Goal: Find contact information: Obtain details needed to contact an individual or organization

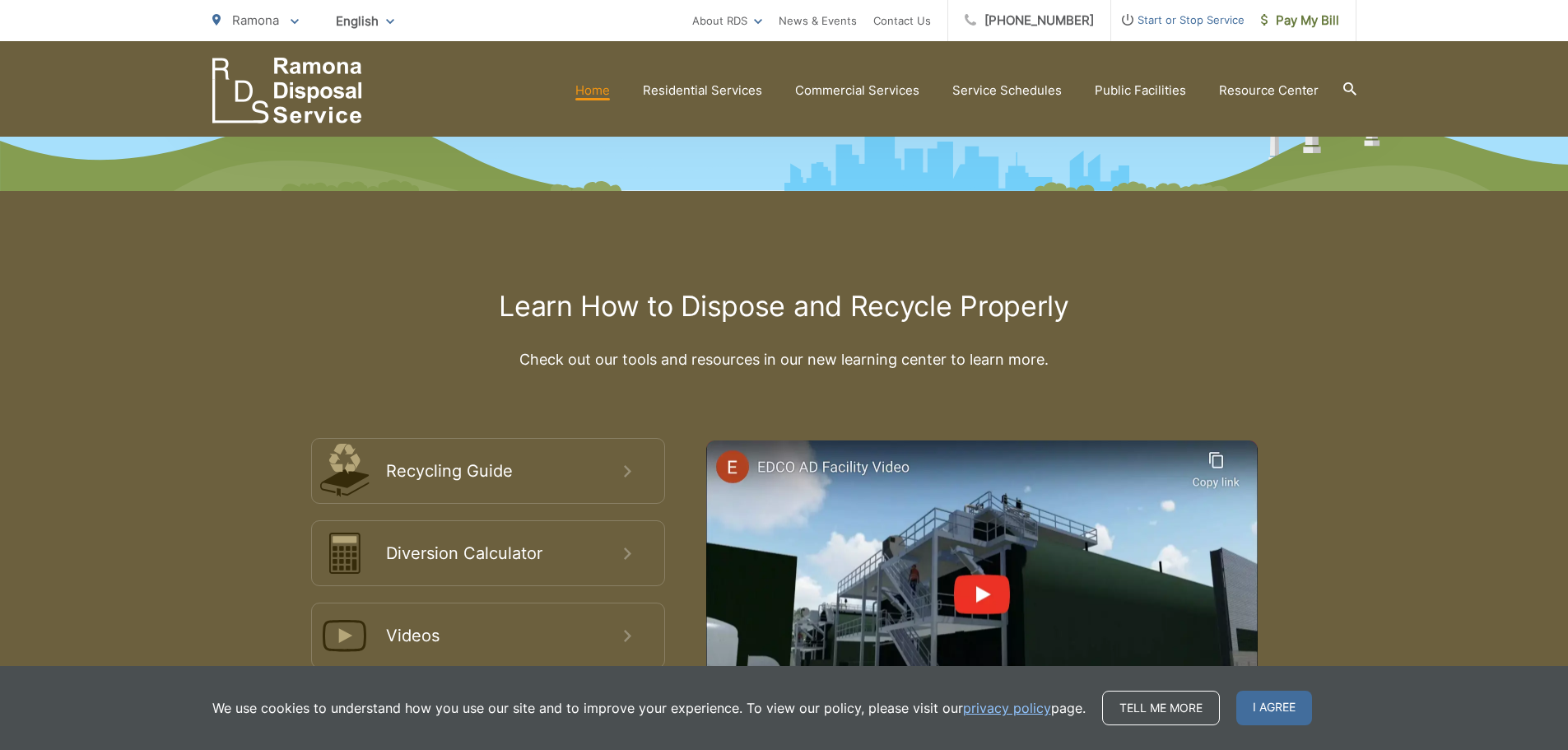
scroll to position [2779, 0]
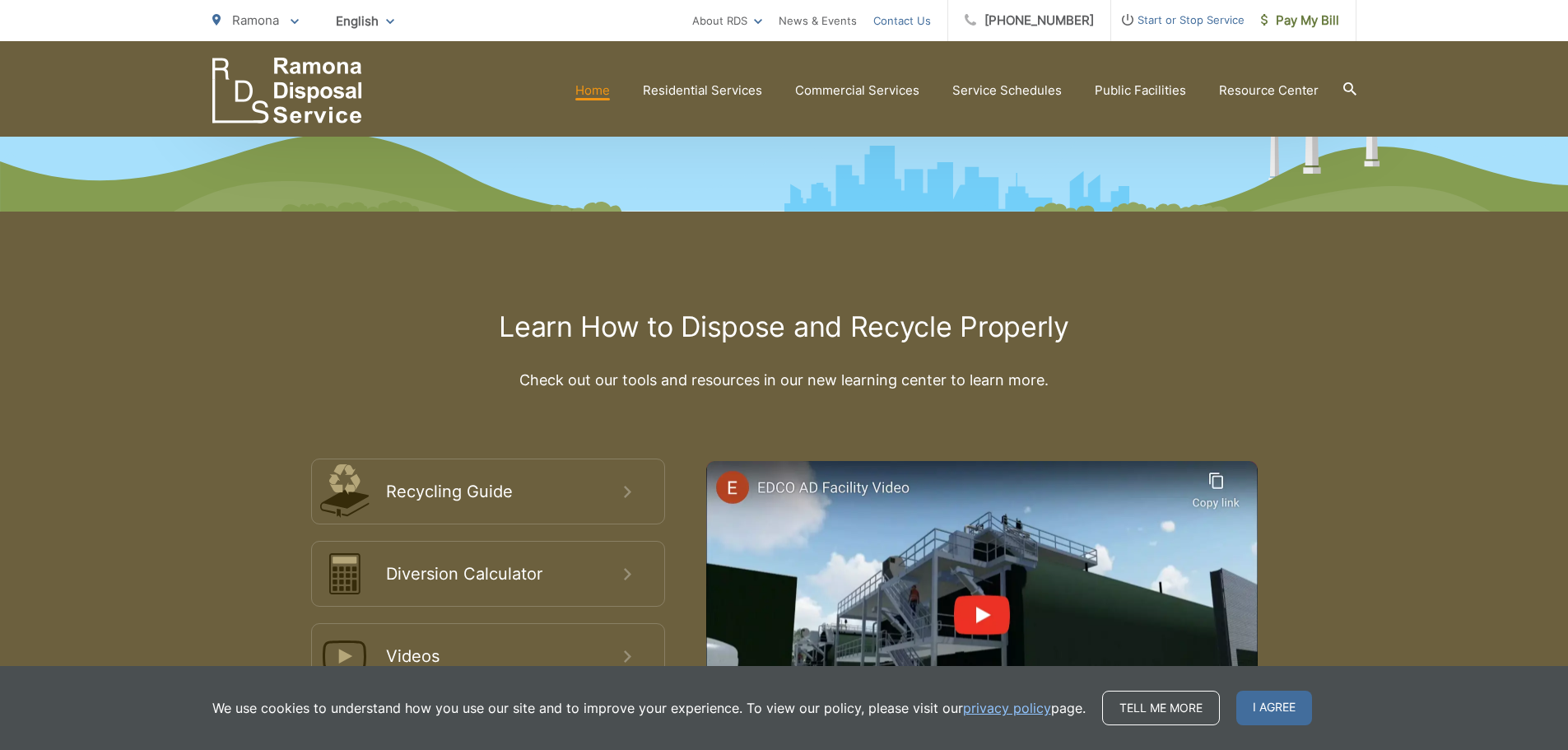
click at [908, 17] on link "Contact Us" at bounding box center [902, 20] width 57 height 20
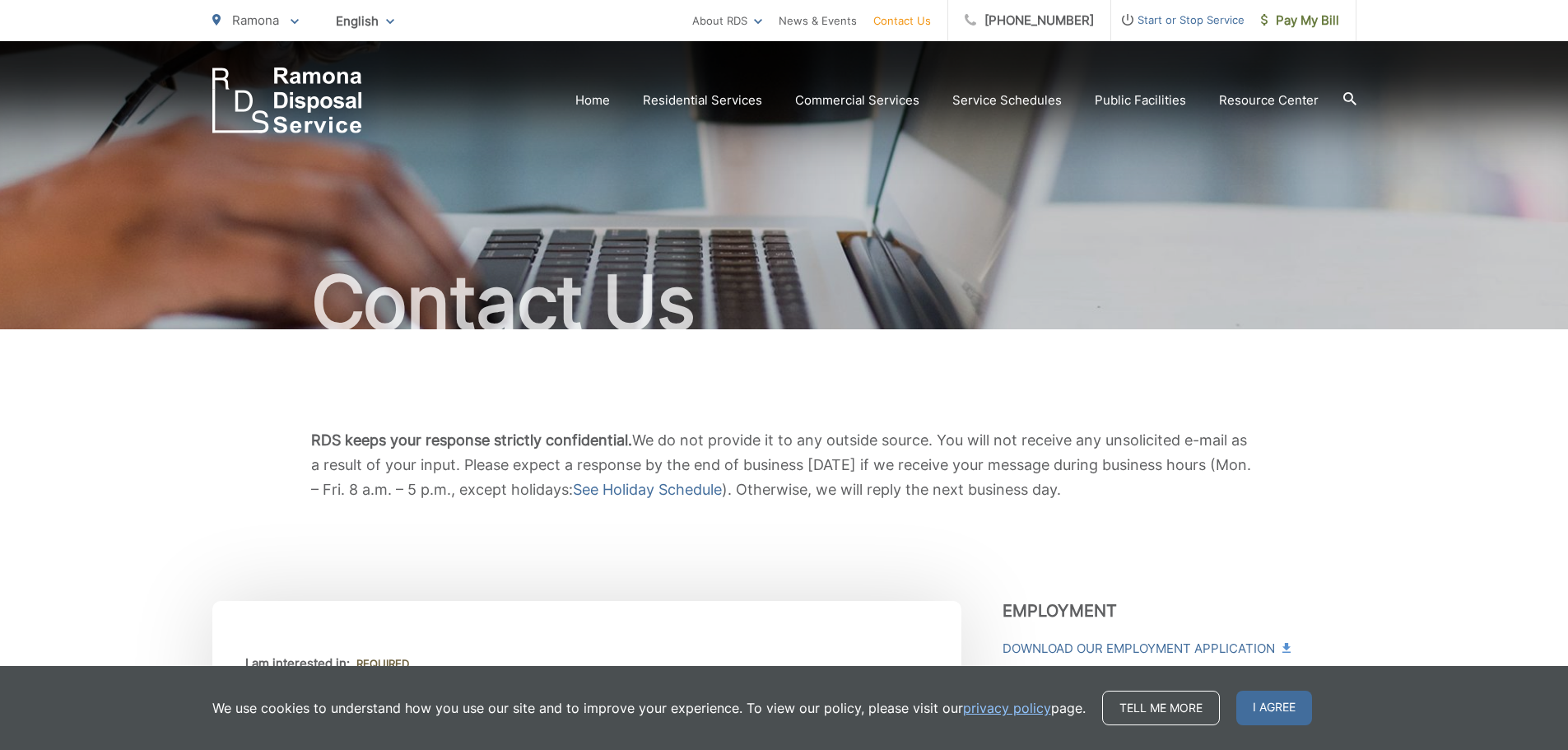
click at [826, 395] on div "RDS keeps your response strictly confidential. We do not provide it to any outs…" at bounding box center [784, 465] width 1144 height 272
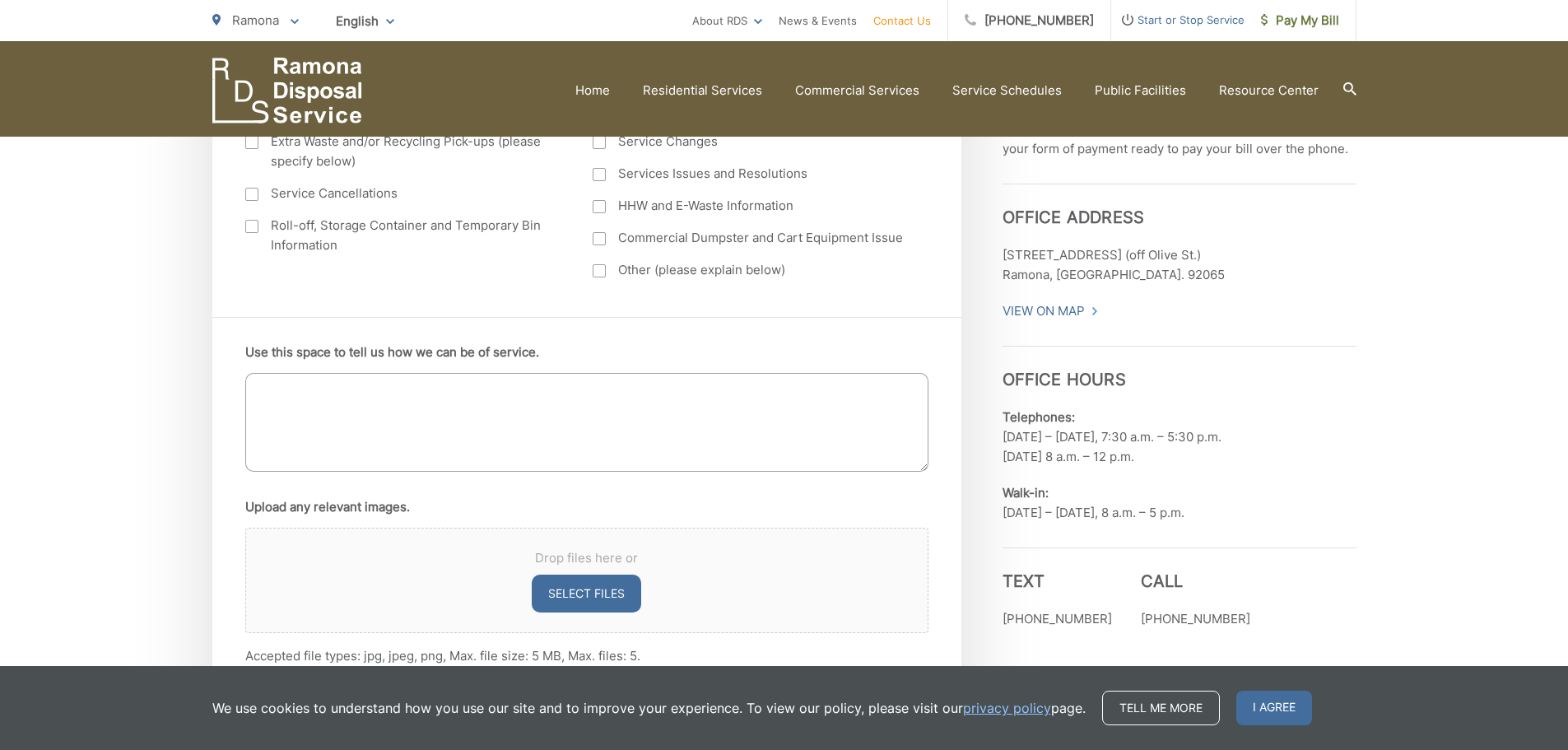
scroll to position [728, 0]
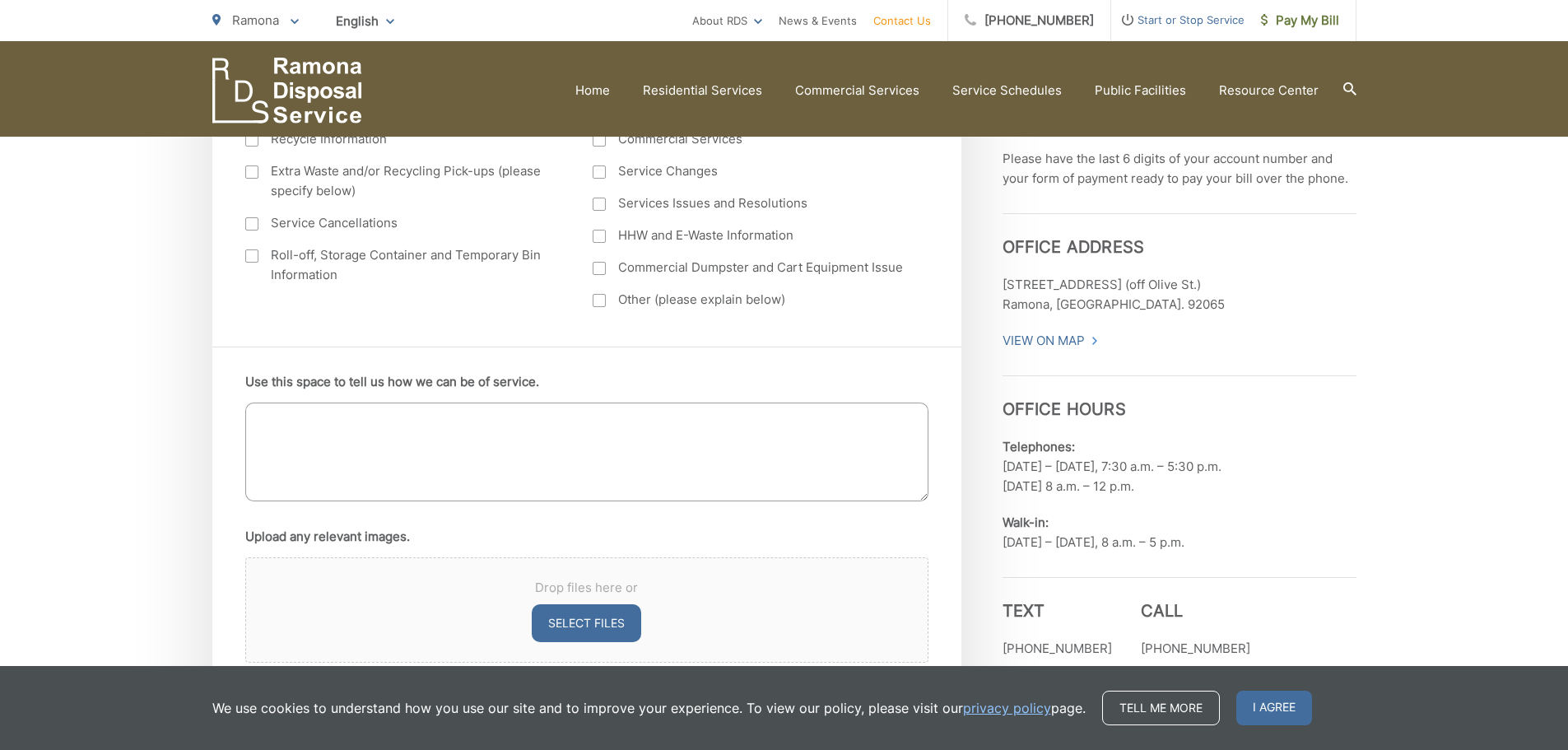
click at [289, 91] on img "EDCD logo. Return to the homepage." at bounding box center [288, 90] width 150 height 66
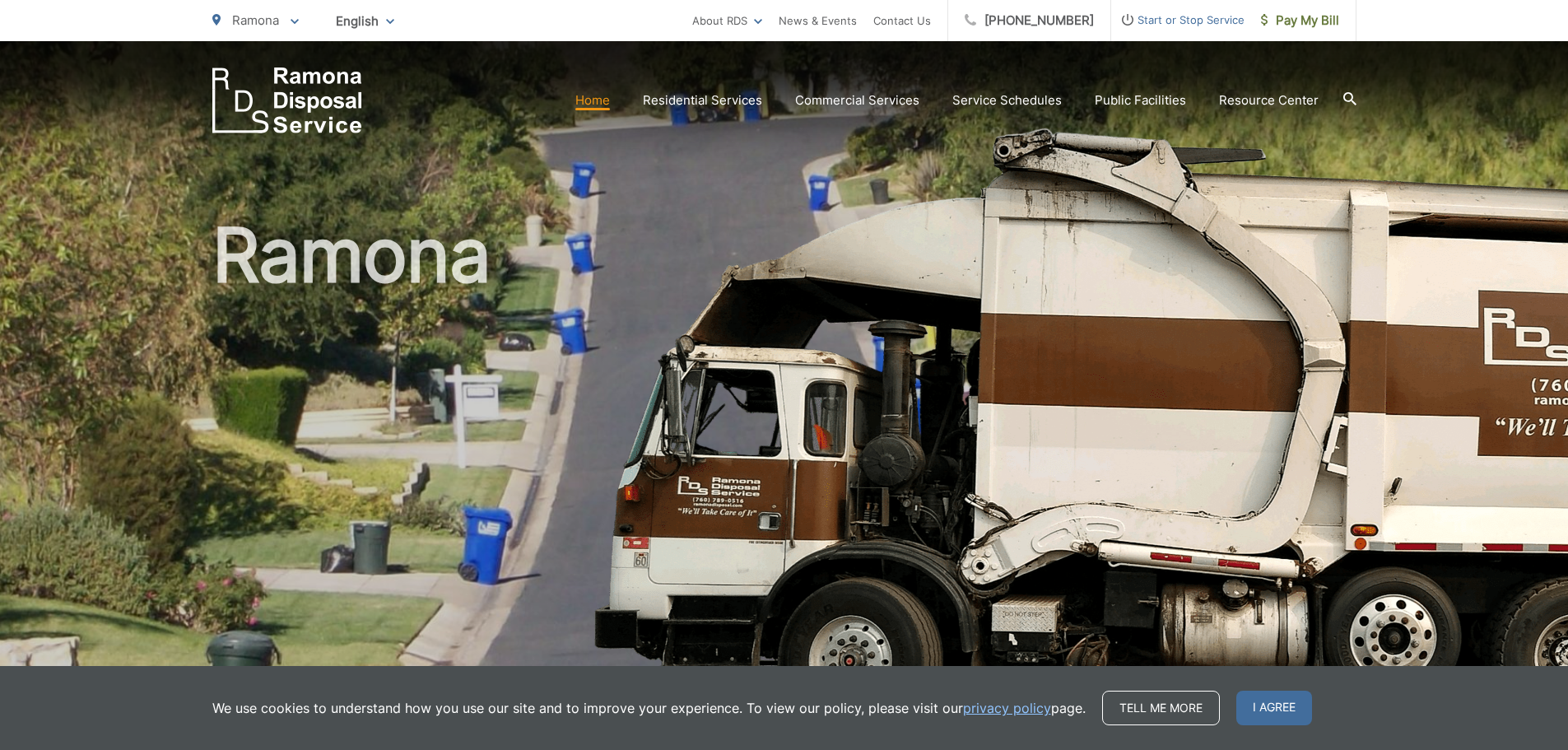
click at [931, 8] on li "Contact Us" at bounding box center [902, 21] width 57 height 41
click at [917, 19] on link "Contact Us" at bounding box center [902, 20] width 57 height 20
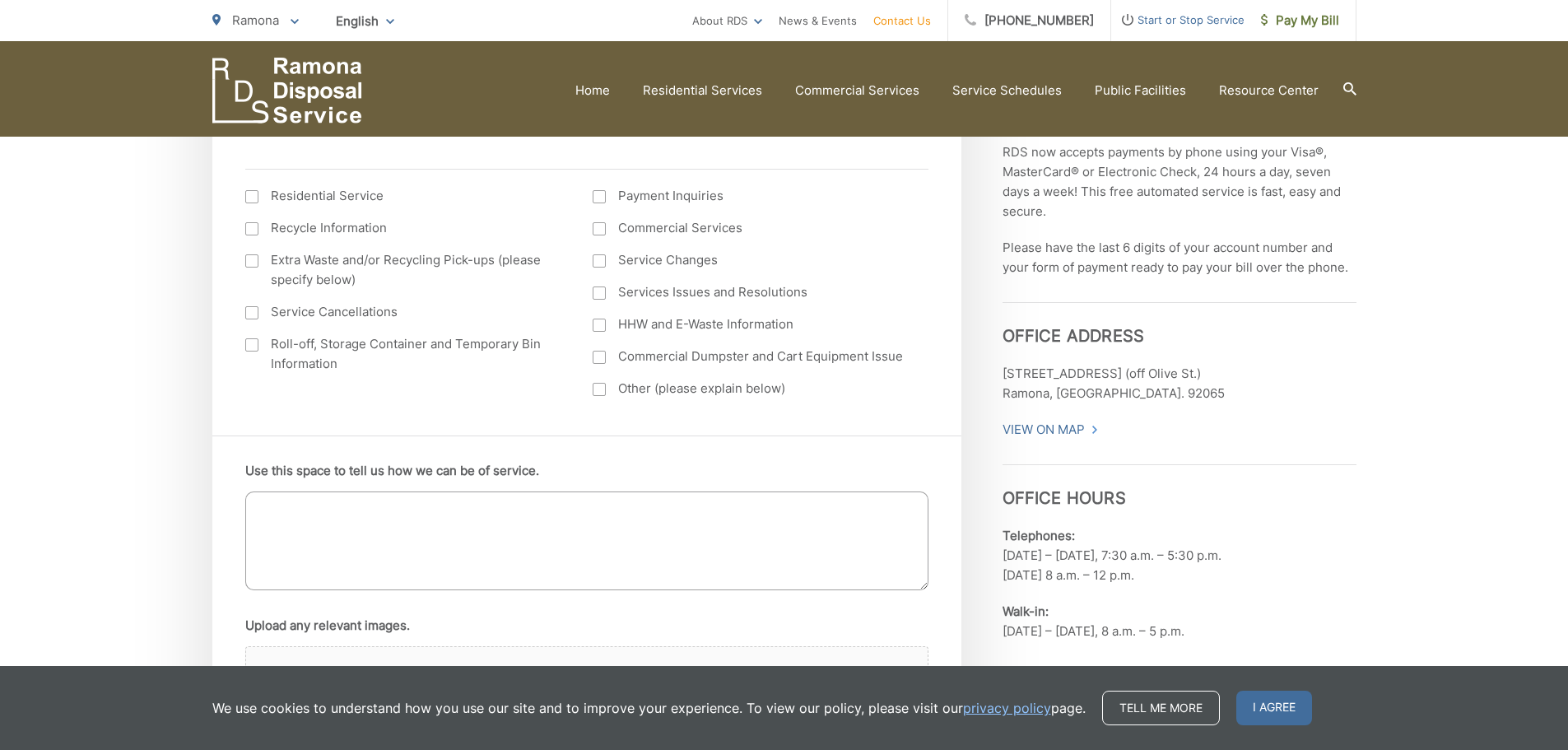
scroll to position [659, 0]
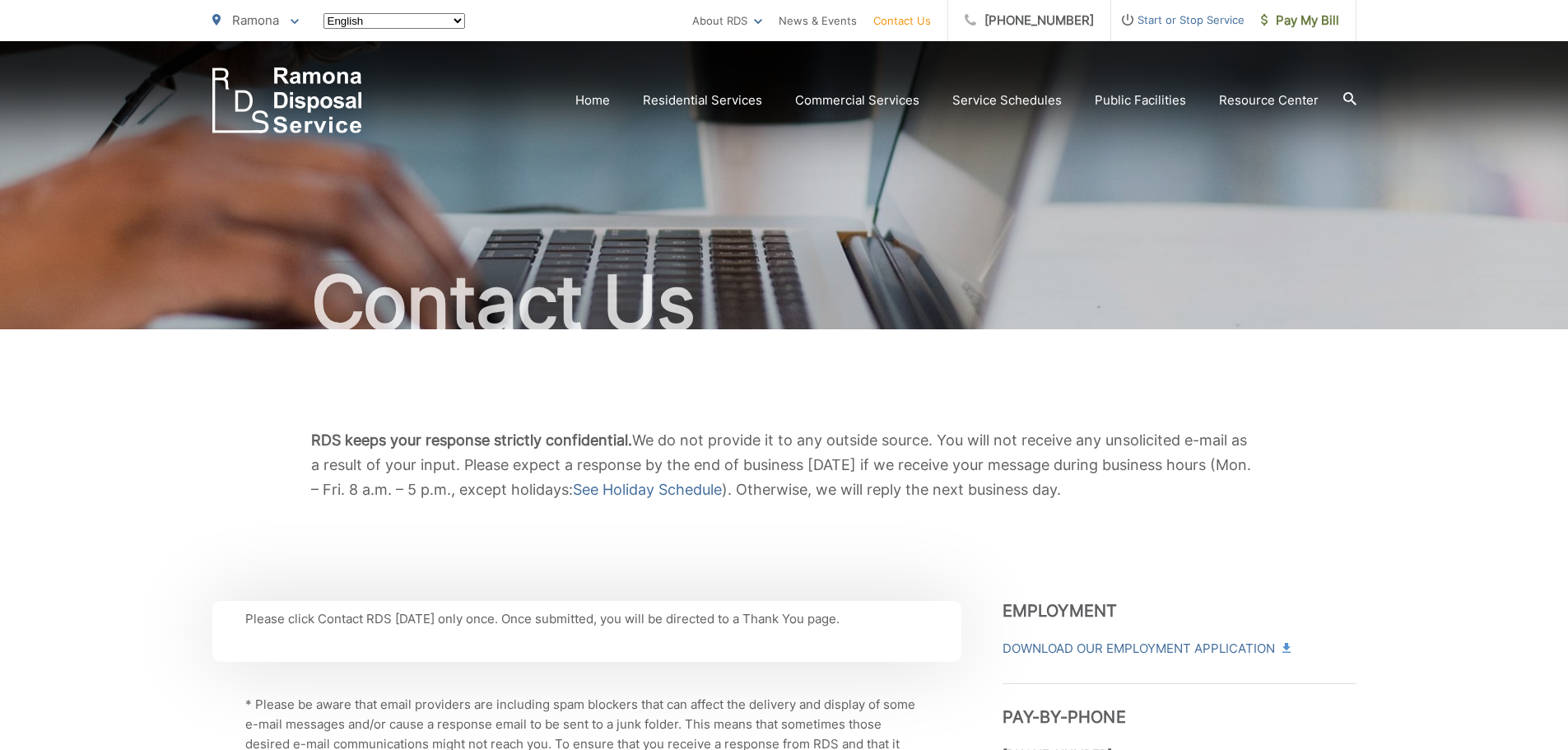
scroll to position [659, 0]
